Goal: Task Accomplishment & Management: Complete application form

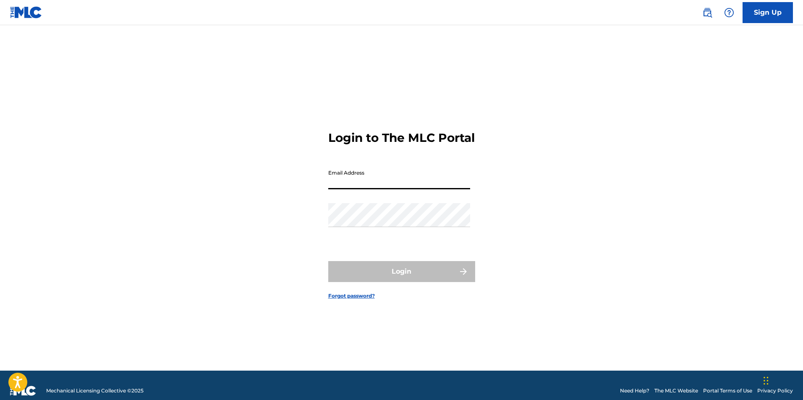
click at [365, 189] on input "Email Address" at bounding box center [399, 177] width 142 height 24
type input "[EMAIL_ADDRESS][DOMAIN_NAME]"
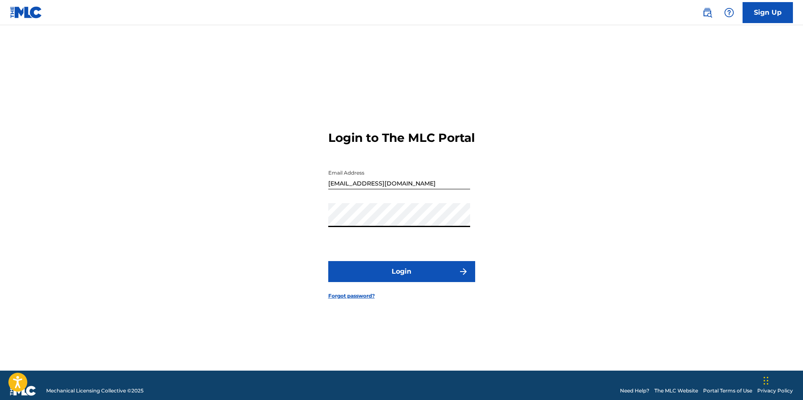
click at [390, 275] on button "Login" at bounding box center [401, 271] width 147 height 21
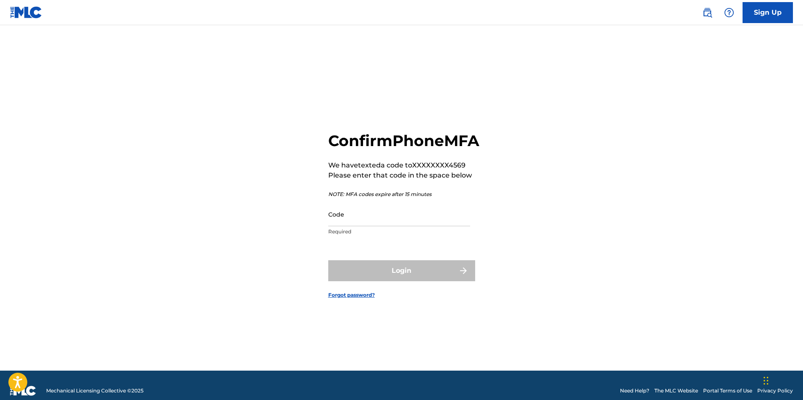
click at [360, 226] on input "Code" at bounding box center [399, 214] width 142 height 24
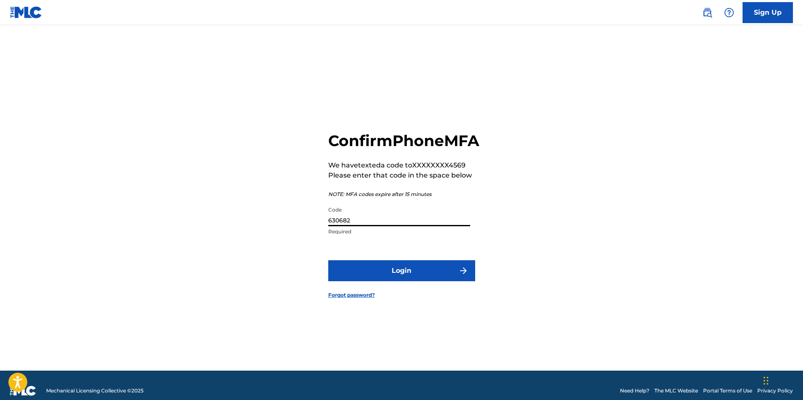
type input "630682"
click at [400, 271] on button "Login" at bounding box center [401, 270] width 147 height 21
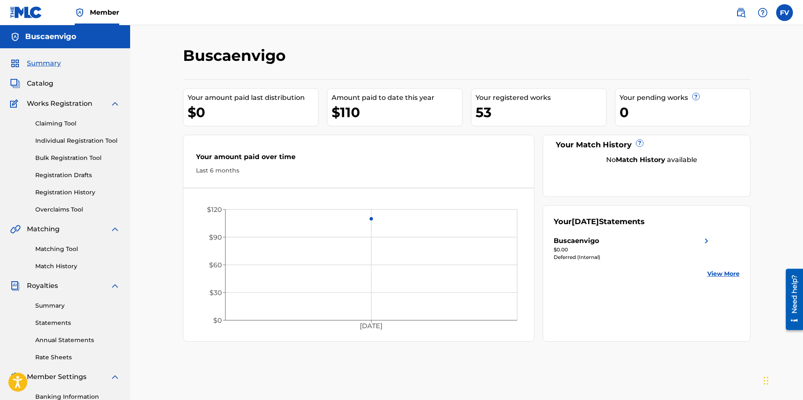
click at [35, 79] on span "Catalog" at bounding box center [40, 84] width 26 height 10
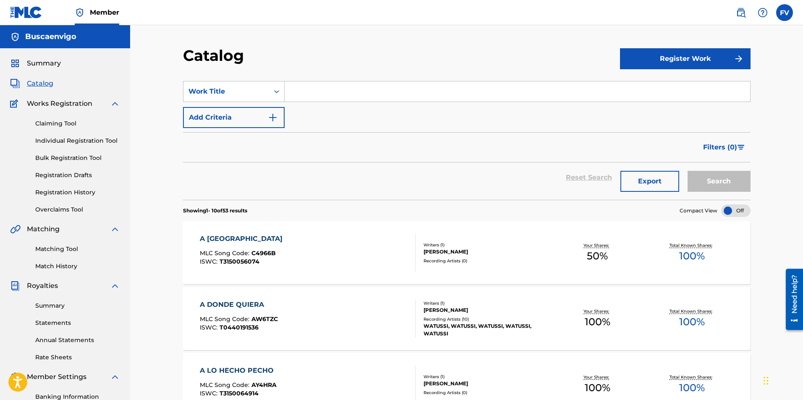
click at [688, 51] on button "Register Work" at bounding box center [685, 58] width 131 height 21
click at [649, 83] on link "Individual" at bounding box center [685, 86] width 131 height 20
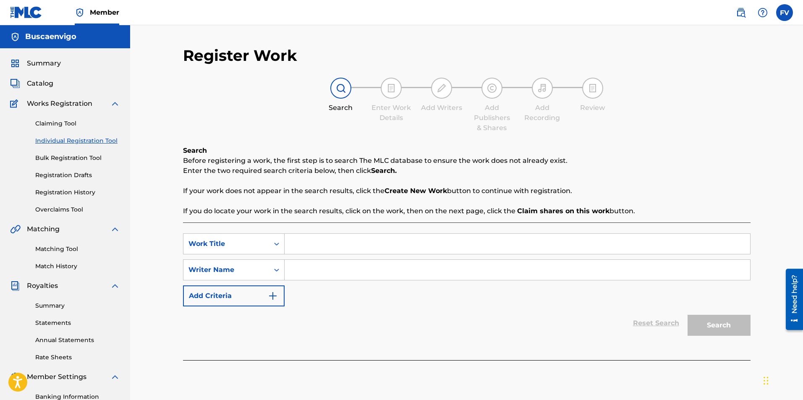
click at [357, 240] on input "Search Form" at bounding box center [518, 244] width 466 height 20
type input "bailalo que bailalo"
click at [278, 270] on icon "Search Form" at bounding box center [277, 270] width 8 height 8
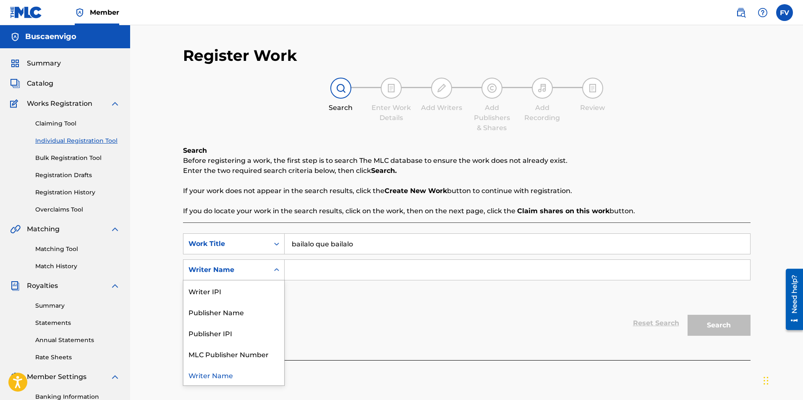
click at [229, 372] on div "Writer Name" at bounding box center [234, 375] width 101 height 21
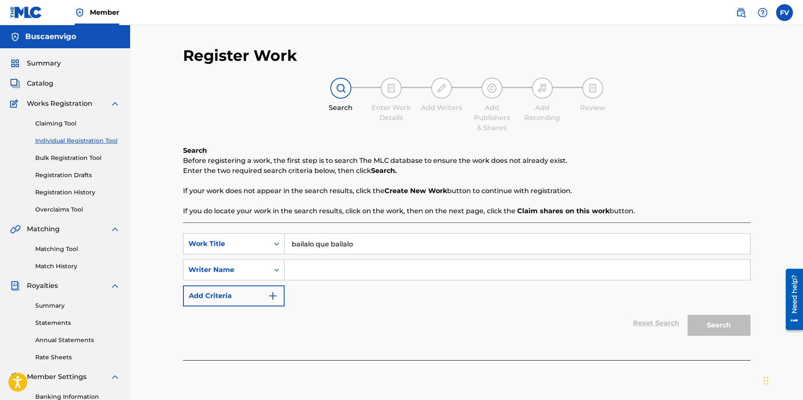
click at [310, 276] on input "Search Form" at bounding box center [518, 270] width 466 height 20
click at [688, 315] on button "Search" at bounding box center [719, 325] width 63 height 21
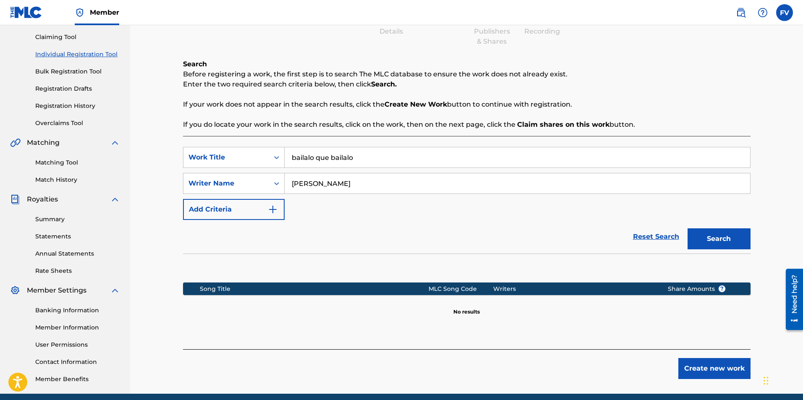
scroll to position [121, 0]
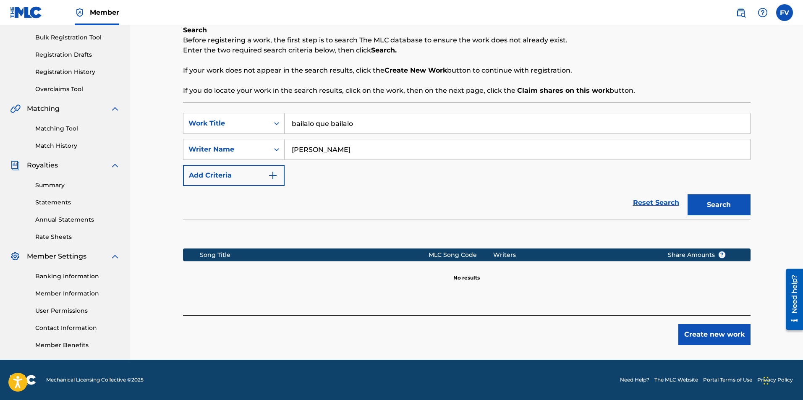
drag, startPoint x: 352, startPoint y: 147, endPoint x: 294, endPoint y: 150, distance: 58.5
click at [294, 150] on input "[PERSON_NAME]" at bounding box center [518, 149] width 466 height 20
type input "r"
click at [532, 188] on div "Reset Search Search" at bounding box center [467, 203] width 568 height 34
click at [228, 148] on div "Writer Name" at bounding box center [227, 149] width 76 height 10
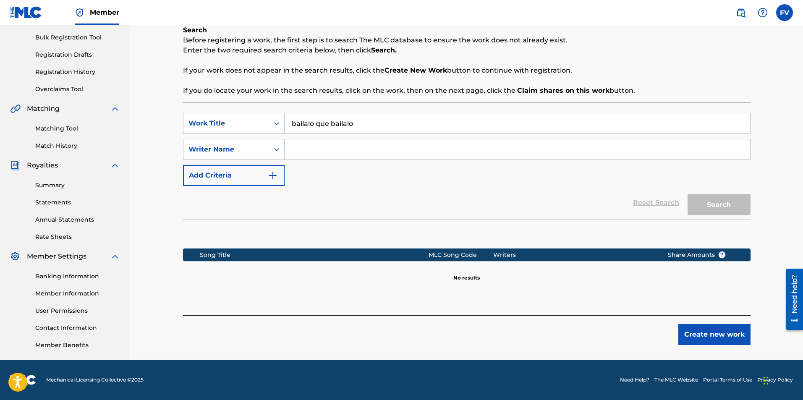
click at [372, 213] on div "Reset Search Search" at bounding box center [467, 203] width 568 height 34
click at [311, 148] on input "Search Form" at bounding box center [518, 149] width 466 height 20
paste input "256247264"
type input "256247264"
drag, startPoint x: 329, startPoint y: 149, endPoint x: 263, endPoint y: 146, distance: 66.0
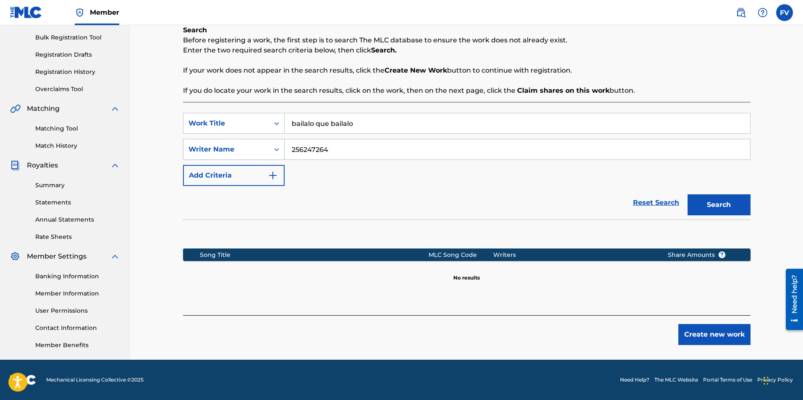
click at [263, 146] on div "SearchWithCriteria7248e488-b33a-47d3-8096-51f97dbf3e0c Writer Name 256247264" at bounding box center [467, 149] width 568 height 21
type input "[PERSON_NAME]"
click at [725, 205] on button "Search" at bounding box center [719, 204] width 63 height 21
